Goal: Task Accomplishment & Management: Use online tool/utility

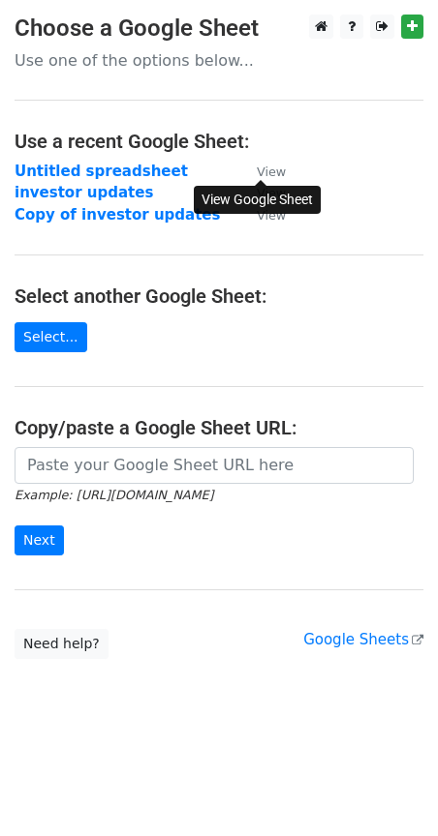
click at [271, 170] on small "View" at bounding box center [271, 172] width 29 height 15
click at [388, 204] on main "Choose a Google Sheet Use one of the options below... Use a recent Google Sheet…" at bounding box center [219, 337] width 438 height 645
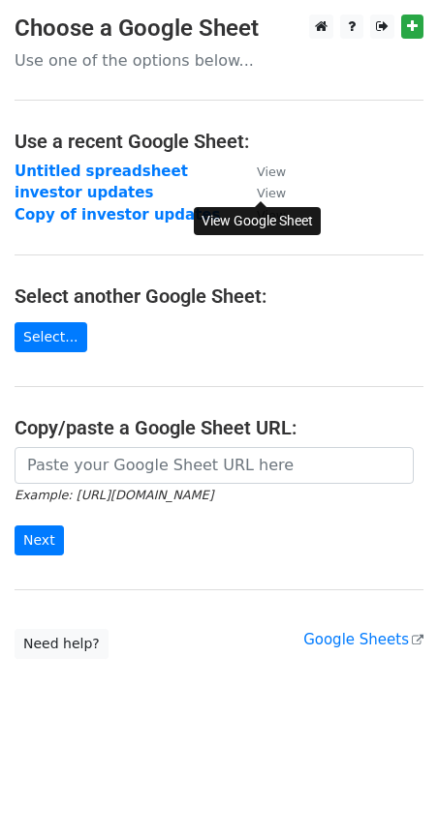
click at [279, 198] on small "View" at bounding box center [271, 193] width 29 height 15
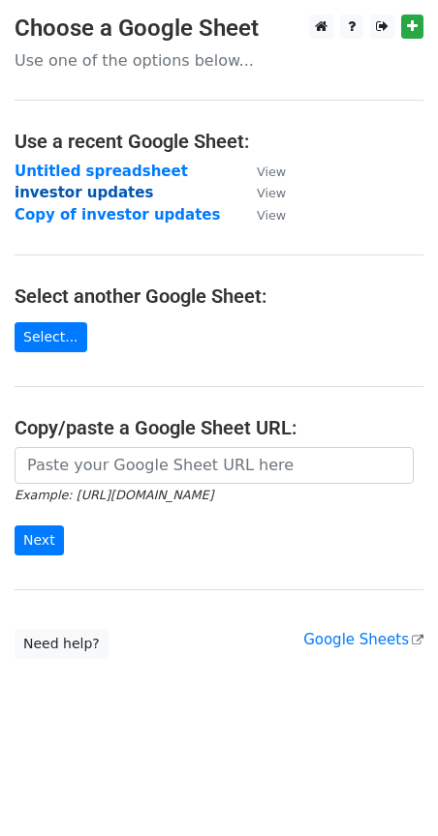
click at [90, 192] on strong "investor updates" at bounding box center [84, 192] width 138 height 17
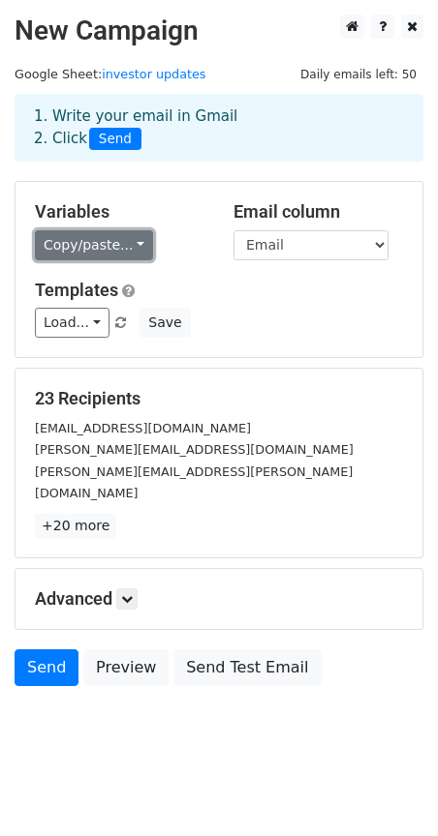
click at [117, 242] on link "Copy/paste..." at bounding box center [94, 245] width 118 height 30
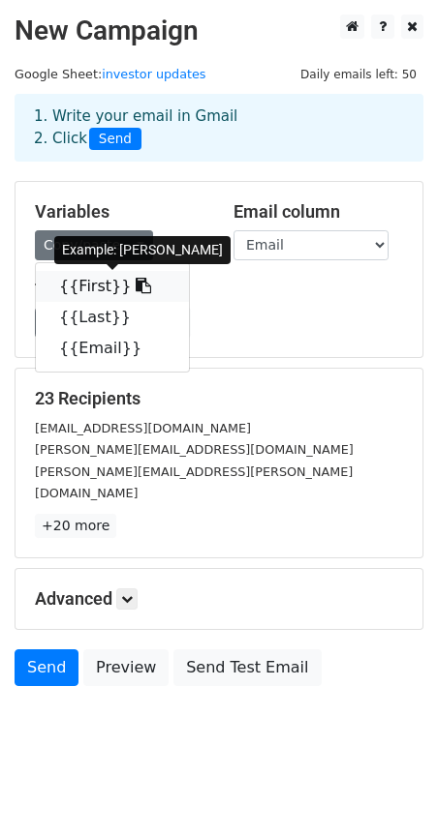
click at [105, 284] on link "{{First}}" at bounding box center [112, 286] width 153 height 31
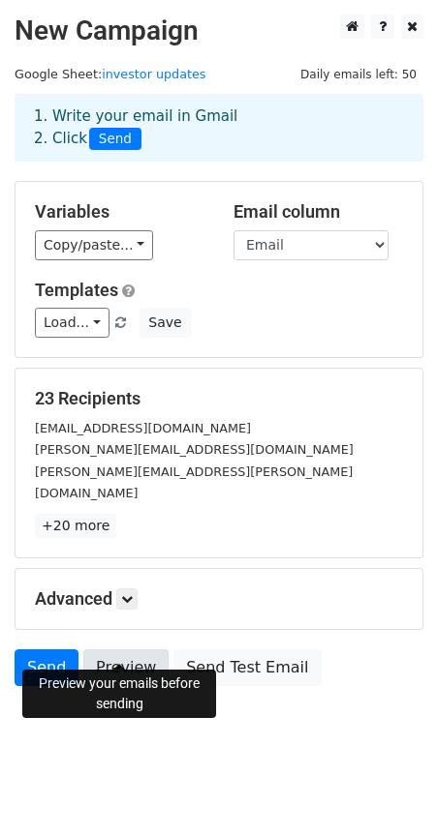
click at [108, 650] on link "Preview" at bounding box center [125, 668] width 85 height 37
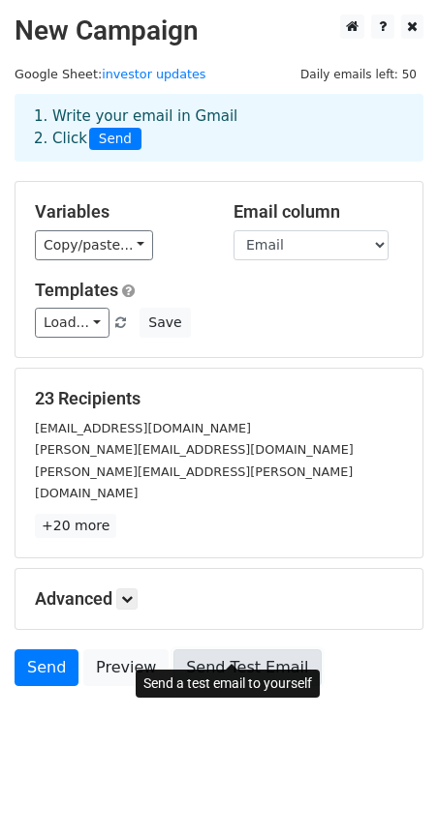
click at [235, 654] on link "Send Test Email" at bounding box center [246, 668] width 147 height 37
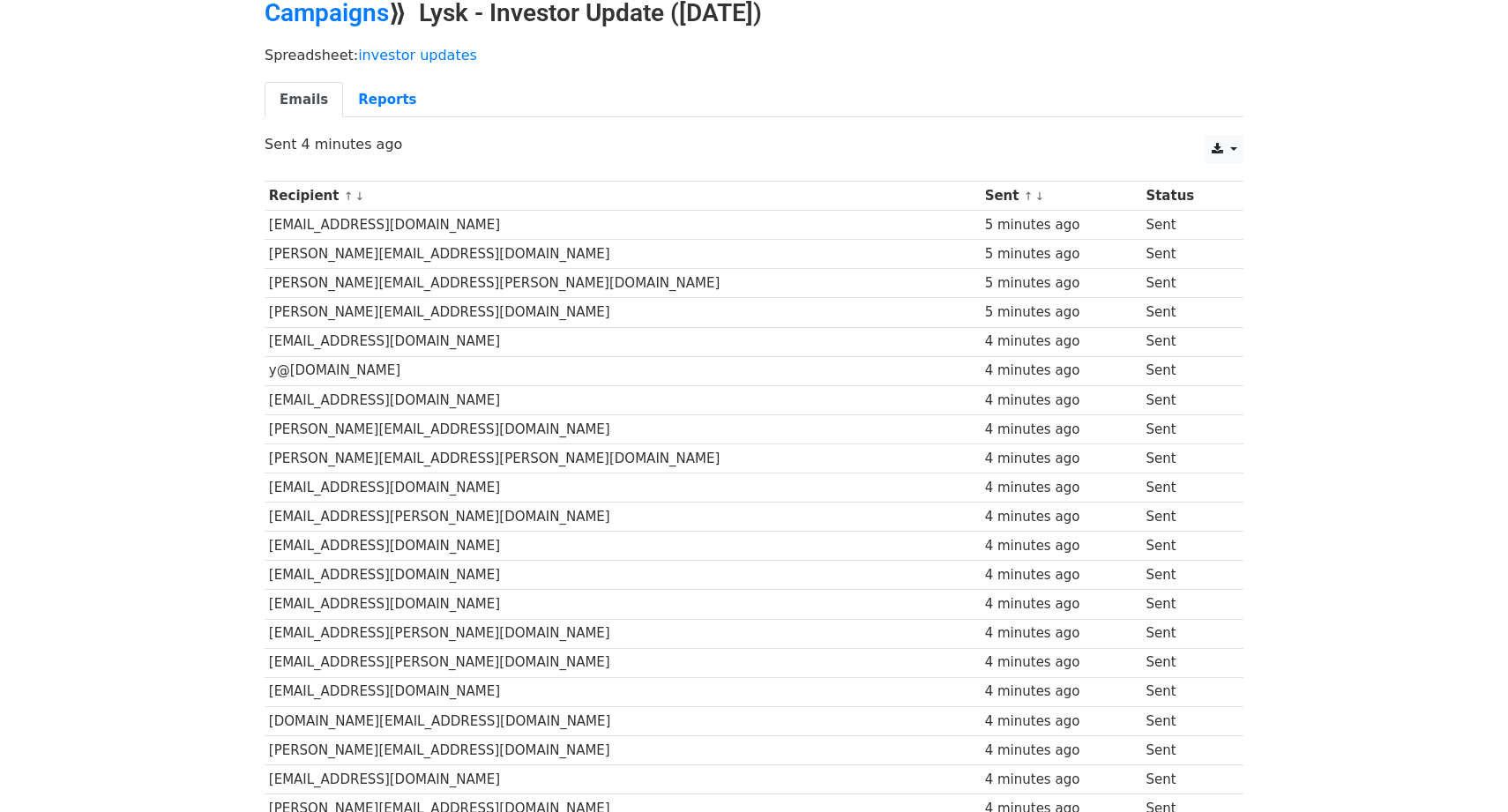
scroll to position [310, 0]
